Goal: Complete application form: Complete application form

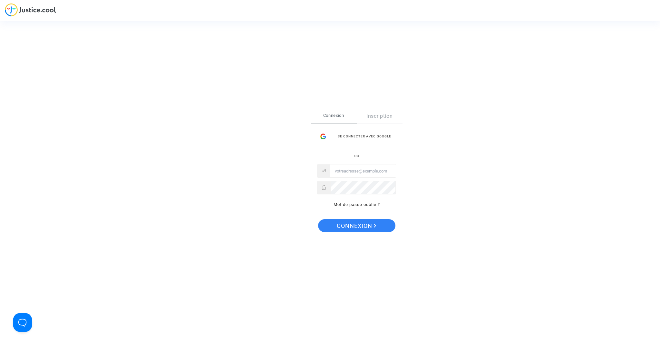
click at [376, 117] on link "Inscription" at bounding box center [380, 116] width 46 height 15
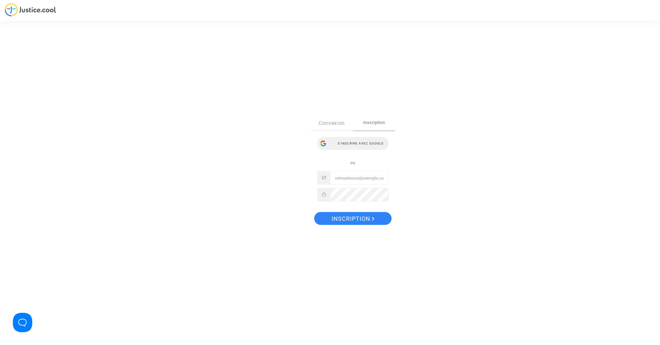
click at [370, 143] on div "S’inscrire avec Google" at bounding box center [353, 143] width 72 height 13
click at [260, 177] on div "Sign Up Connexion Inscription S’inscrire avec Google ou Inscription" at bounding box center [330, 172] width 660 height 345
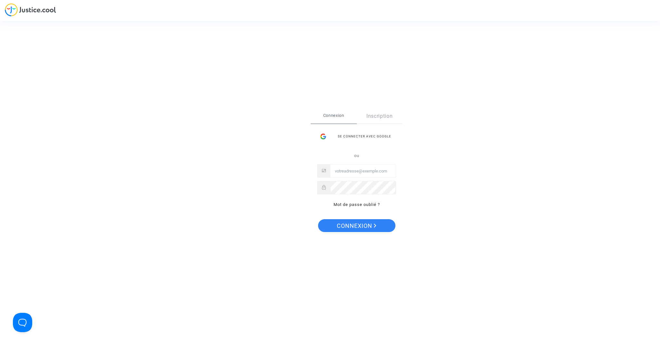
click at [386, 115] on link "Inscription" at bounding box center [380, 116] width 46 height 15
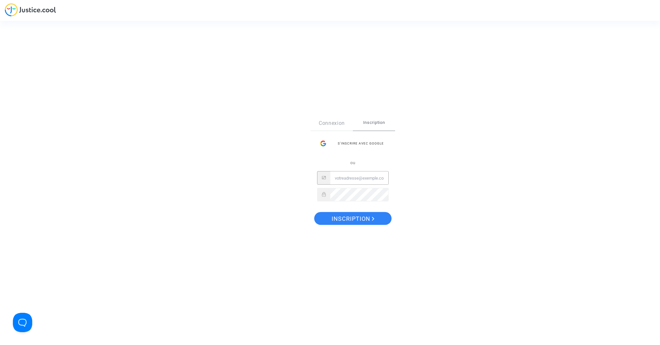
type input "fabien.gras@gmail.com"
click at [348, 220] on span "Inscription" at bounding box center [353, 219] width 43 height 14
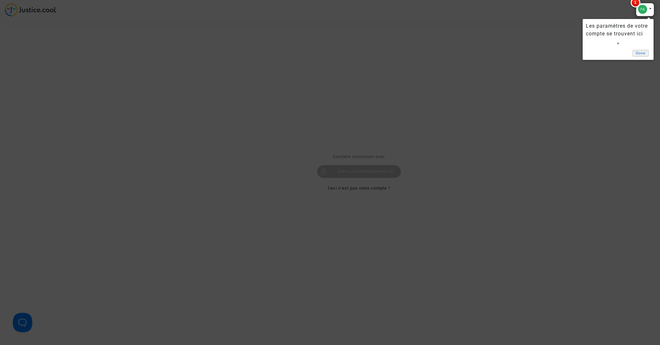
click at [643, 53] on link "Done" at bounding box center [641, 53] width 16 height 7
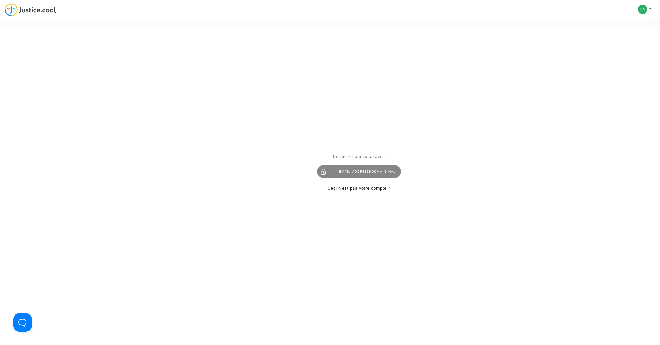
click at [353, 175] on div "[EMAIL_ADDRESS][DOMAIN_NAME]" at bounding box center [359, 172] width 84 height 13
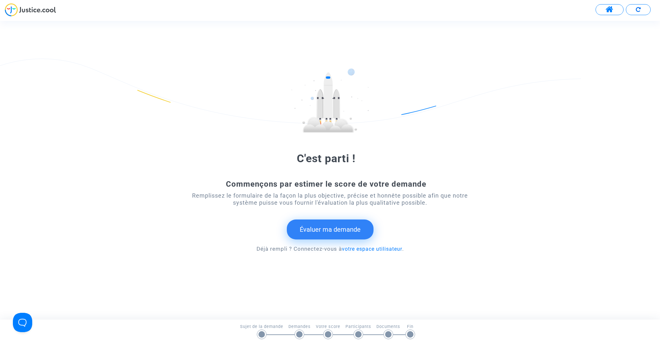
click at [611, 11] on span at bounding box center [609, 9] width 8 height 8
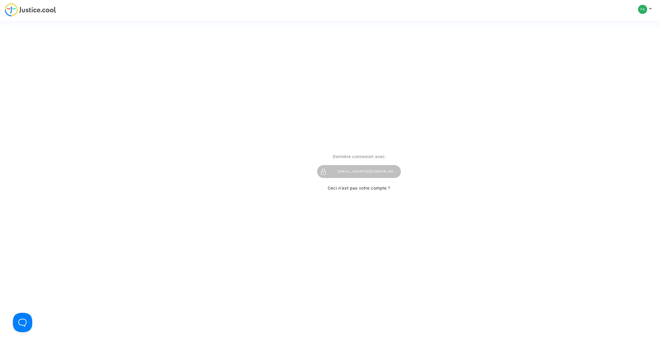
click at [340, 158] on span "Dernière connexion avec" at bounding box center [359, 156] width 52 height 5
click at [348, 190] on link "Ceci n’est pas votre compte ?" at bounding box center [359, 188] width 63 height 5
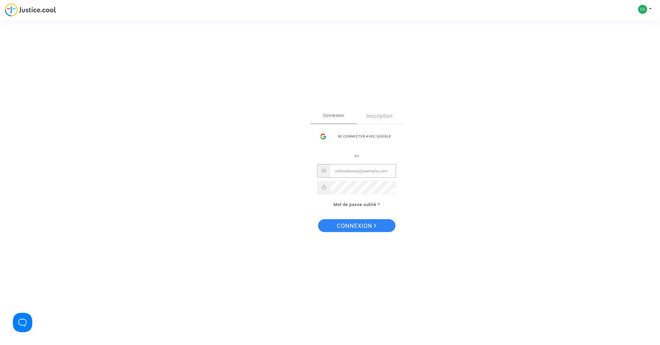
type input "[EMAIL_ADDRESS][DOMAIN_NAME]"
click at [353, 226] on span "Connexion" at bounding box center [357, 226] width 40 height 14
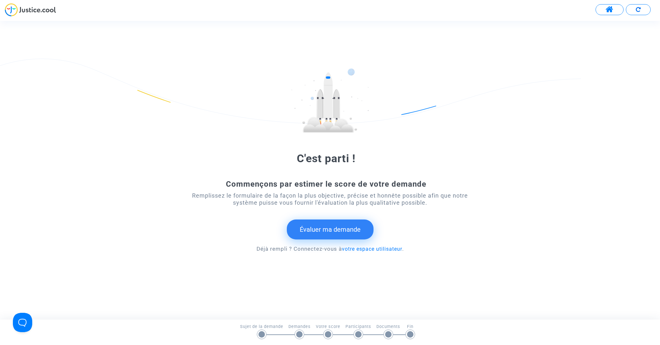
click at [331, 230] on button "Évaluer ma demande" at bounding box center [330, 230] width 87 height 20
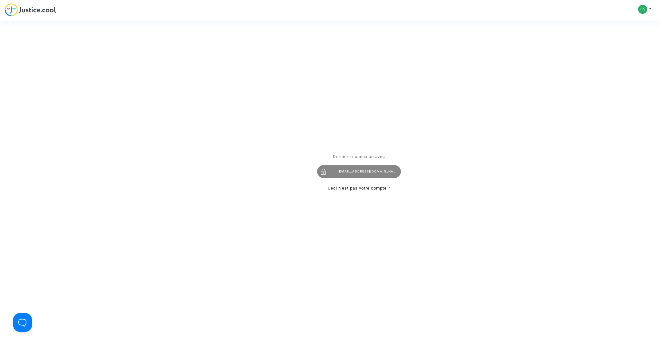
click at [342, 170] on div "[EMAIL_ADDRESS][DOMAIN_NAME]" at bounding box center [359, 172] width 84 height 13
click at [649, 10] on div "Se connecter Dernière connexion avec [EMAIL_ADDRESS][DOMAIN_NAME] Ceci n’est pa…" at bounding box center [330, 172] width 660 height 345
click at [643, 10] on div "Se connecter Dernière connexion avec [EMAIL_ADDRESS][DOMAIN_NAME] Ceci n’est pa…" at bounding box center [330, 172] width 660 height 345
click at [651, 8] on div "Se connecter Dernière connexion avec [EMAIL_ADDRESS][DOMAIN_NAME] Ceci n’est pa…" at bounding box center [330, 172] width 660 height 345
click at [639, 10] on div "Se connecter Dernière connexion avec [EMAIL_ADDRESS][DOMAIN_NAME] Ceci n’est pa…" at bounding box center [330, 172] width 660 height 345
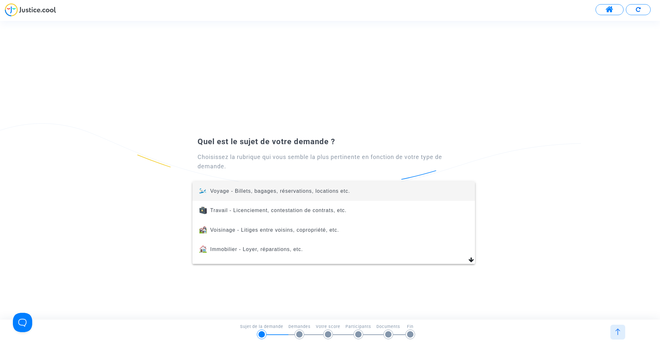
click at [318, 274] on div at bounding box center [330, 172] width 660 height 345
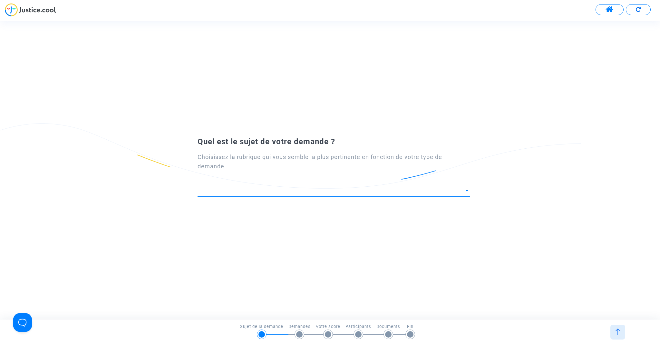
click at [467, 192] on div at bounding box center [467, 191] width 6 height 6
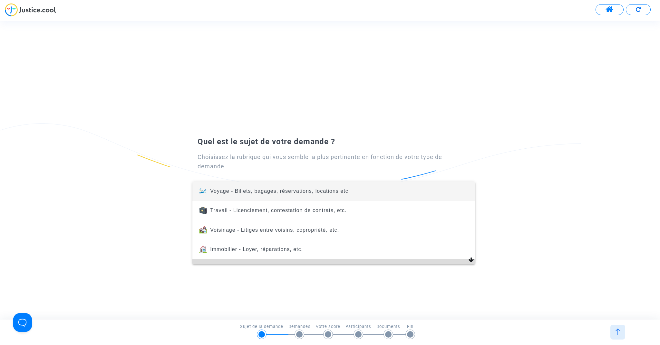
click at [471, 260] on mat-option "Energie - Photovoltaïque, électricité, gaz, eau, etc." at bounding box center [333, 268] width 283 height 19
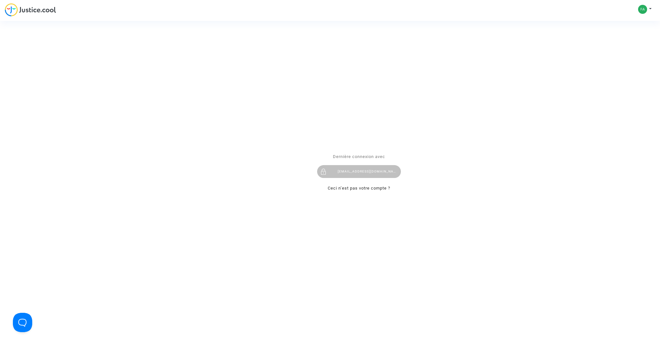
click at [649, 8] on div "Se connecter Dernière connexion avec fabien.gras@gmail.com Ceci n’est pas votre…" at bounding box center [330, 172] width 660 height 345
click at [642, 9] on div "Se connecter Dernière connexion avec fabien.gras@gmail.com Ceci n’est pas votre…" at bounding box center [330, 172] width 660 height 345
click at [351, 188] on link "Ceci n’est pas votre compte ?" at bounding box center [359, 188] width 63 height 5
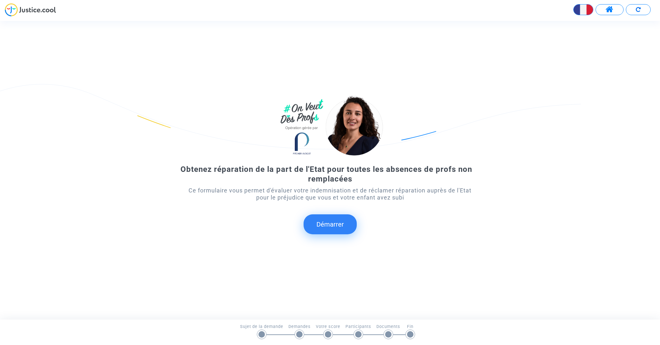
click at [333, 222] on button "Démarrer" at bounding box center [330, 225] width 53 height 20
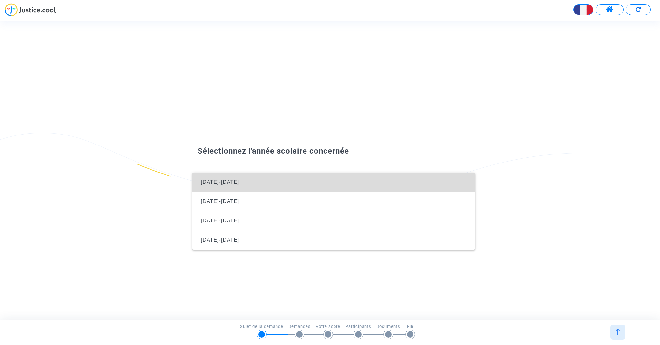
click at [228, 183] on span "[DATE]-[DATE]" at bounding box center [220, 181] width 38 height 5
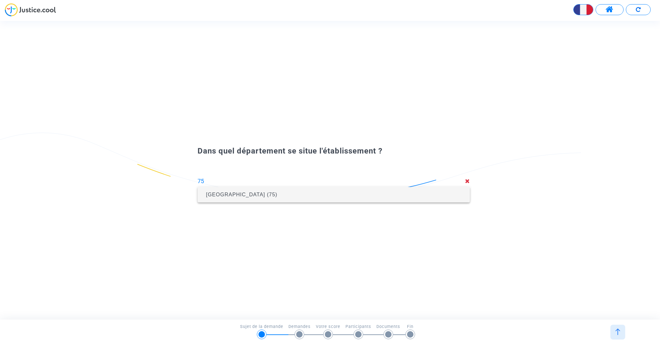
click at [230, 195] on span "[GEOGRAPHIC_DATA] (75)" at bounding box center [241, 194] width 71 height 5
type input "[GEOGRAPHIC_DATA] (75)"
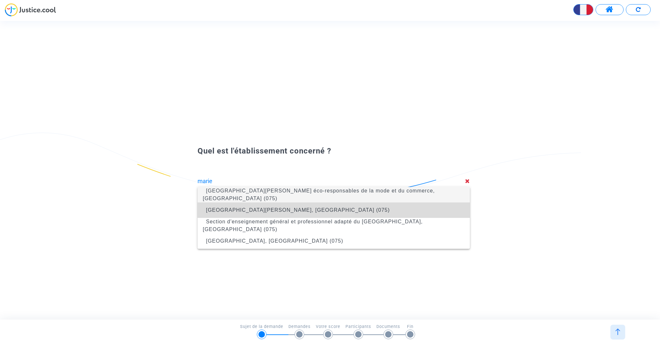
click at [256, 208] on span "[GEOGRAPHIC_DATA][PERSON_NAME], [GEOGRAPHIC_DATA] (075)" at bounding box center [298, 210] width 184 height 5
type input "[GEOGRAPHIC_DATA][PERSON_NAME], [GEOGRAPHIC_DATA] (075)"
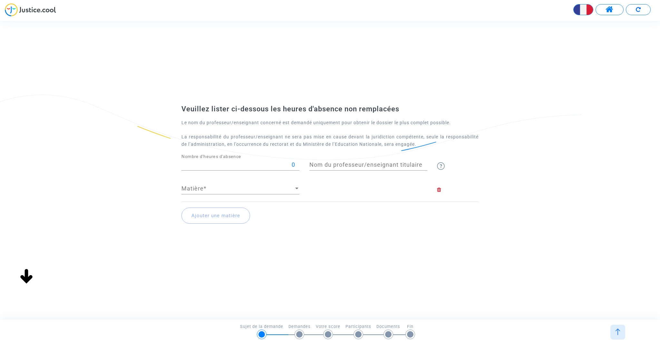
click at [267, 166] on input "0" at bounding box center [240, 165] width 118 height 6
click at [297, 187] on div at bounding box center [297, 189] width 6 height 6
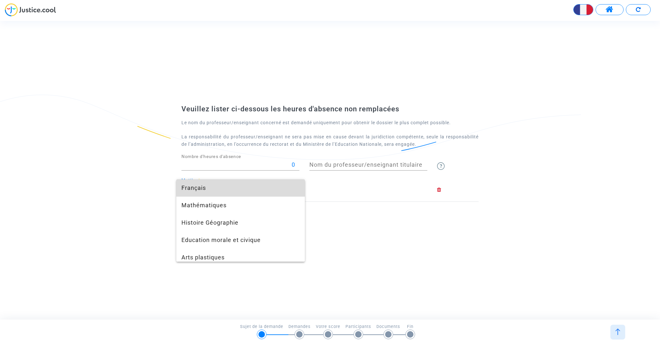
click at [297, 187] on span "Français" at bounding box center [240, 187] width 118 height 17
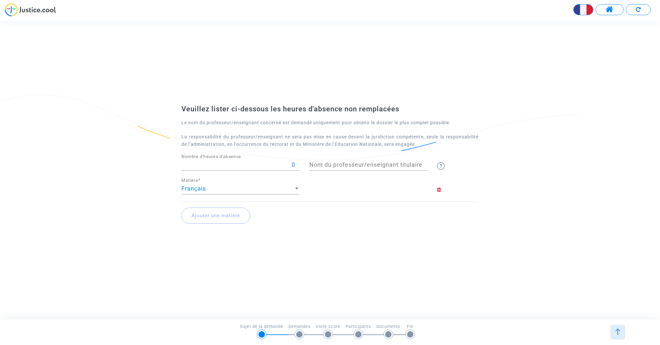
click at [157, 158] on div "[PERSON_NAME] ci-dessous les heures d'absence non remplacées Le nom du professe…" at bounding box center [330, 170] width 660 height 132
